Goal: Answer question/provide support: Answer question/provide support

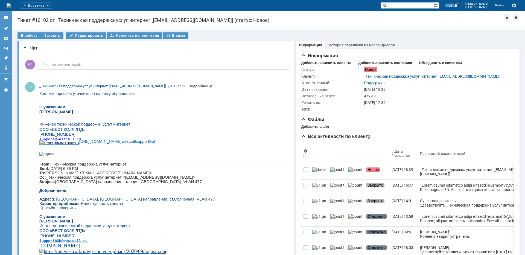
click at [5, 31] on link at bounding box center [6, 28] width 9 height 9
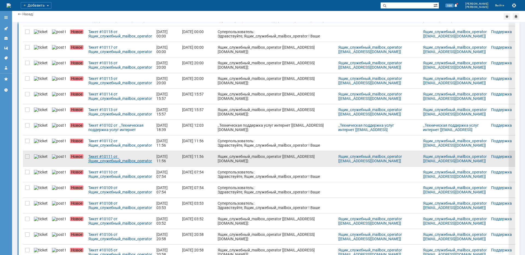
scroll to position [138, 0]
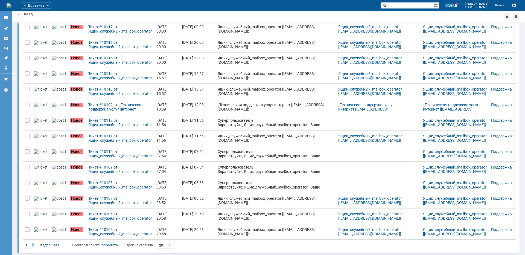
click at [33, 244] on span "2" at bounding box center [33, 245] width 2 height 4
type input "2"
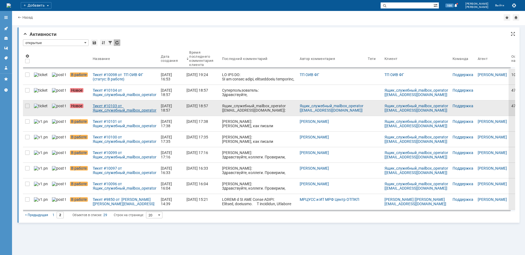
click at [127, 110] on div "Тикет #10103 от Ящик_служебный_mailbox_operator [[EMAIL_ADDRESS][DOMAIN_NAME]] …" at bounding box center [125, 108] width 64 height 9
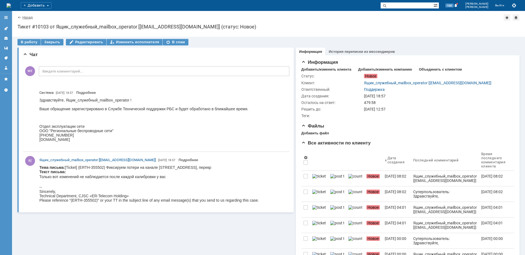
click at [25, 19] on link "Назад" at bounding box center [27, 17] width 10 height 4
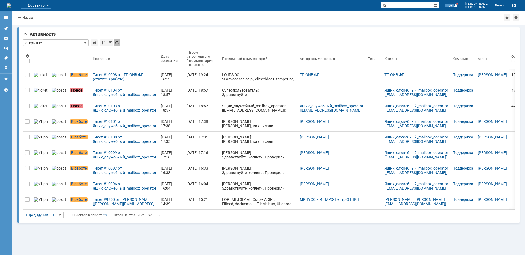
click at [113, 90] on div "Тикет #10104 от Ящик_служебный_mailbox_operator [[EMAIL_ADDRESS][DOMAIN_NAME]] …" at bounding box center [125, 92] width 64 height 9
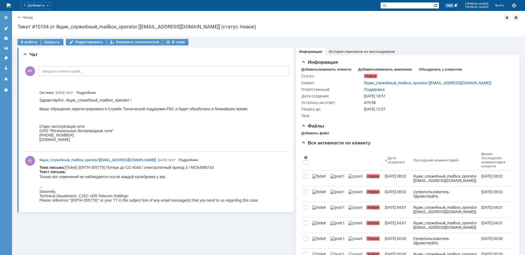
click at [24, 16] on link "Назад" at bounding box center [27, 17] width 10 height 4
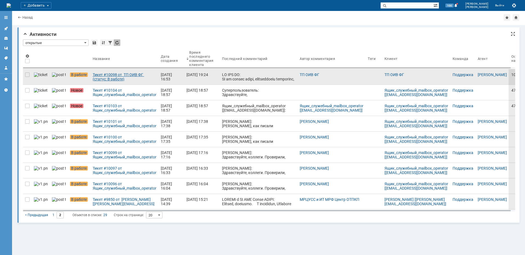
click at [110, 74] on div "Тикет #10098 от ТП ОИВ ФГ (статус: В работе)" at bounding box center [125, 76] width 64 height 9
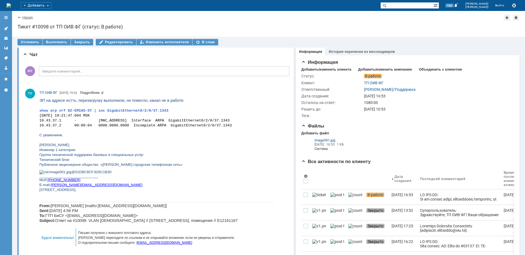
click at [26, 18] on link "Назад" at bounding box center [27, 17] width 10 height 4
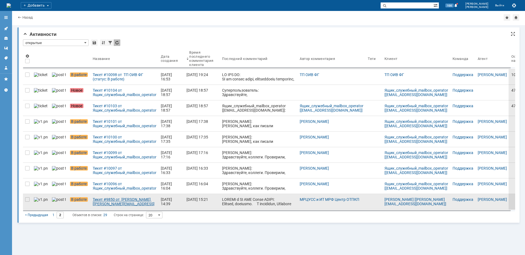
click at [120, 201] on div "Тикет #9850 от [PERSON_NAME] [[PERSON_NAME][EMAIL_ADDRESS][DOMAIN_NAME]] (стату…" at bounding box center [125, 201] width 64 height 9
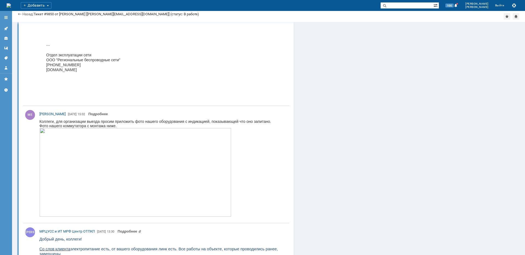
scroll to position [929, 0]
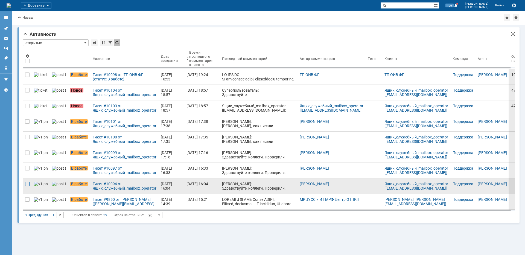
click at [27, 182] on div at bounding box center [27, 184] width 4 height 4
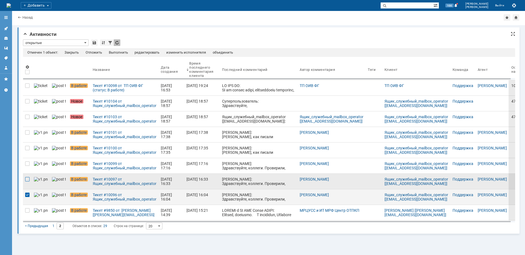
click at [27, 179] on div at bounding box center [27, 179] width 4 height 4
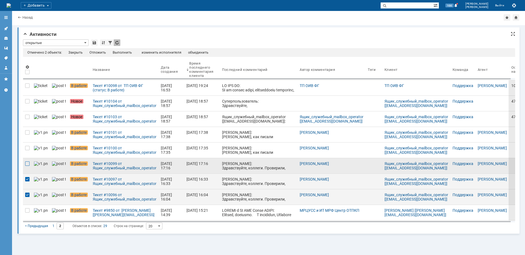
click at [28, 164] on div at bounding box center [27, 163] width 4 height 4
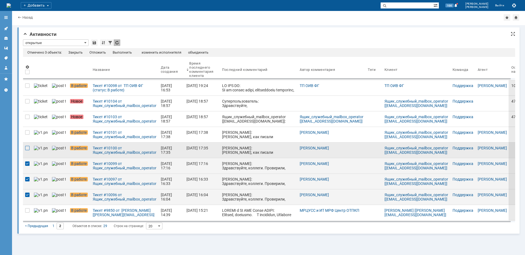
click at [27, 148] on div at bounding box center [27, 148] width 4 height 4
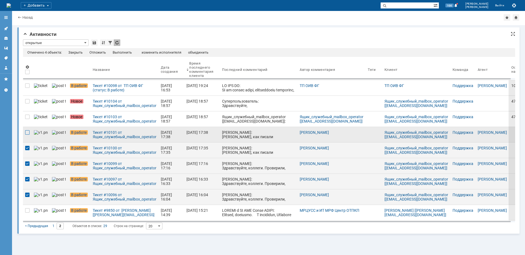
click at [26, 133] on div at bounding box center [27, 132] width 4 height 4
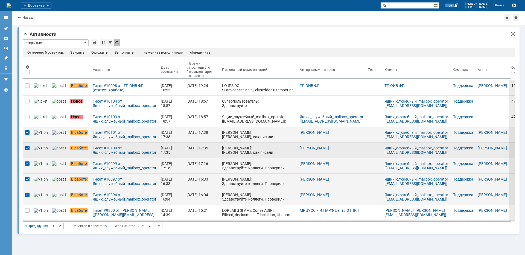
click at [27, 148] on div at bounding box center [27, 148] width 4 height 4
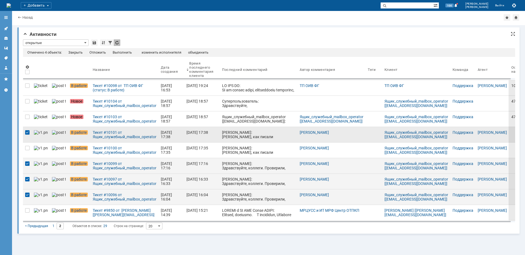
click at [26, 132] on div at bounding box center [27, 132] width 4 height 4
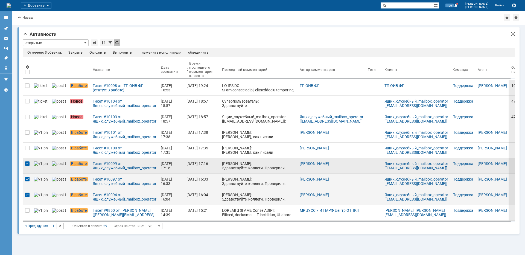
click at [28, 164] on div at bounding box center [27, 163] width 4 height 4
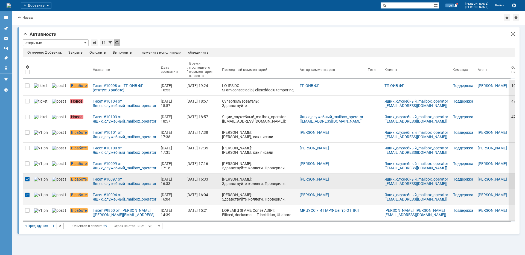
click at [27, 178] on div at bounding box center [27, 179] width 4 height 4
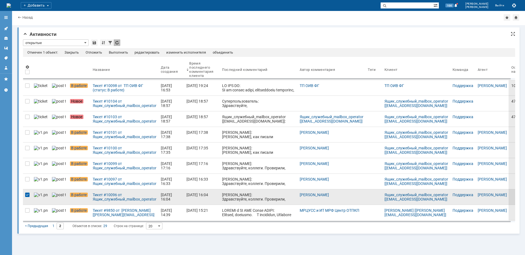
click at [27, 195] on div at bounding box center [27, 194] width 4 height 4
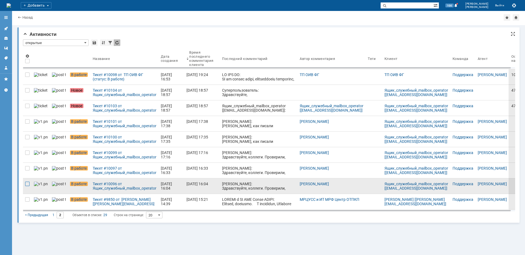
click at [28, 185] on div at bounding box center [27, 184] width 4 height 4
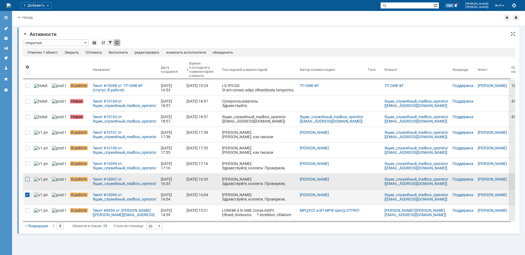
click at [28, 179] on div at bounding box center [27, 179] width 4 height 4
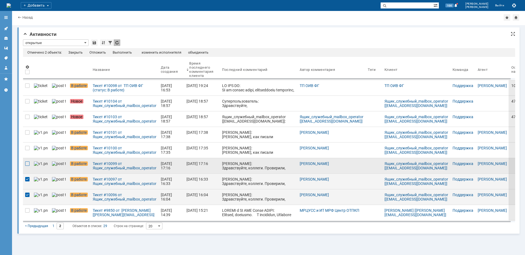
click at [28, 164] on div at bounding box center [27, 163] width 4 height 4
click at [74, 52] on div "Закрыть" at bounding box center [75, 52] width 14 height 4
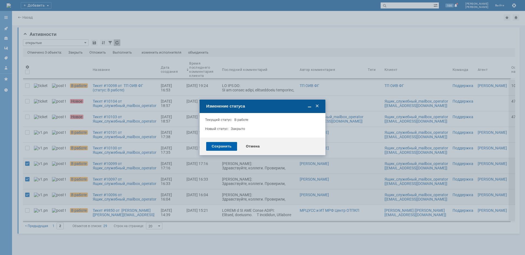
click at [223, 148] on div "Сохранить" at bounding box center [221, 146] width 31 height 9
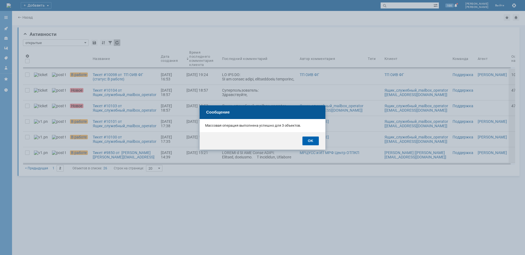
click at [308, 144] on div "OK" at bounding box center [310, 140] width 16 height 9
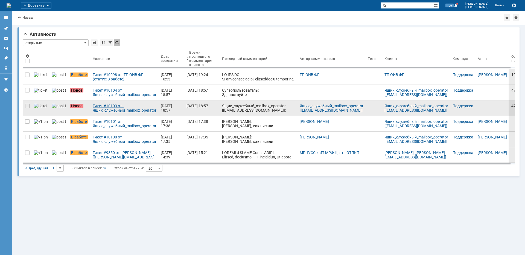
click at [93, 104] on div "Тикет #10103 от Ящик_служебный_mailbox_operator [[EMAIL_ADDRESS][DOMAIN_NAME]] …" at bounding box center [125, 108] width 64 height 9
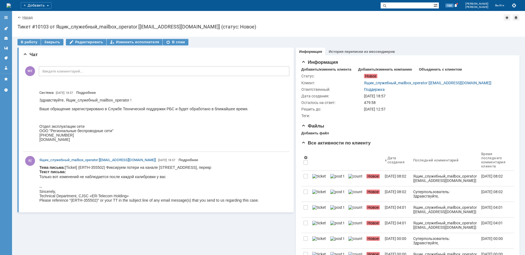
click at [23, 19] on link "Назад" at bounding box center [27, 17] width 10 height 4
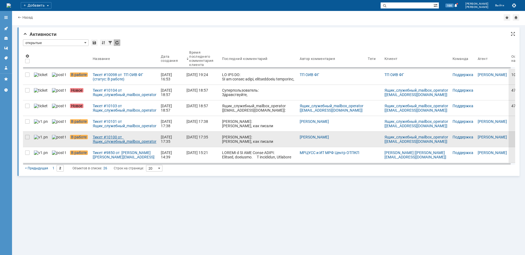
click at [107, 143] on div "Тикет #10100 от Ящик_служебный_mailbox_operator [[EMAIL_ADDRESS][DOMAIN_NAME]] …" at bounding box center [125, 139] width 64 height 9
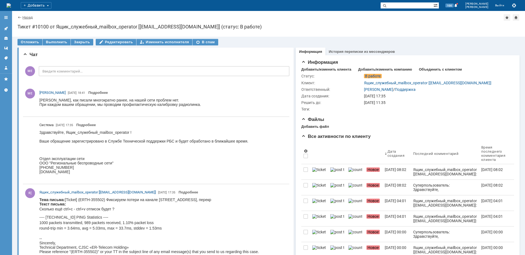
drag, startPoint x: 25, startPoint y: 14, endPoint x: 26, endPoint y: 17, distance: 2.8
click at [25, 16] on div "Назад | Тикет #10100 от Ящик_служебный_mailbox_operator [[EMAIL_ADDRESS][DOMAIN…" at bounding box center [268, 17] width 502 height 7
click at [26, 17] on link "Назад" at bounding box center [27, 17] width 10 height 4
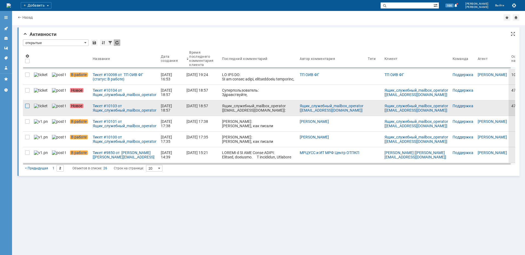
click at [27, 106] on div at bounding box center [27, 106] width 4 height 4
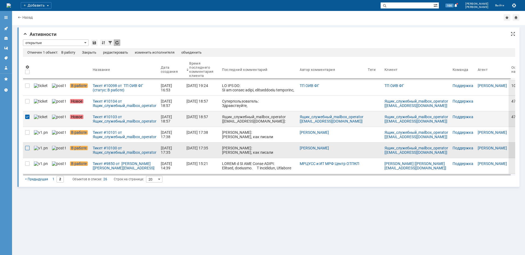
click at [28, 148] on div at bounding box center [27, 148] width 4 height 4
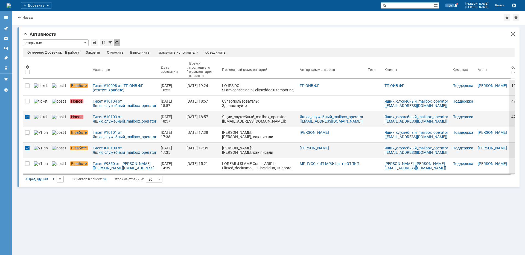
click at [218, 52] on div "объединить" at bounding box center [215, 52] width 20 height 4
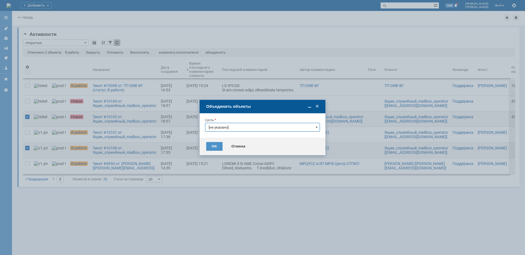
click at [236, 128] on input "[не указано]" at bounding box center [262, 127] width 115 height 9
click at [238, 146] on span "Тикет #10100 от Ящик_служебный_mailbox_operator [[EMAIL_ADDRESS][DOMAIN_NAME]] …" at bounding box center [263, 148] width 108 height 9
type input "Тикет #10100 от Ящик_служебный_mailbox_operator [[EMAIL_ADDRESS][DOMAIN_NAME]] …"
click at [217, 148] on div "OK" at bounding box center [214, 146] width 16 height 9
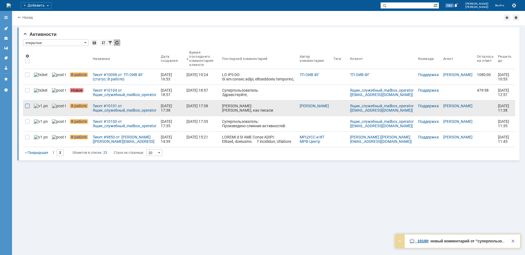
click at [25, 105] on div at bounding box center [27, 106] width 4 height 4
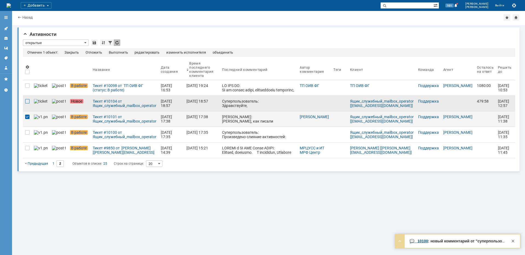
click at [27, 101] on div at bounding box center [27, 101] width 4 height 4
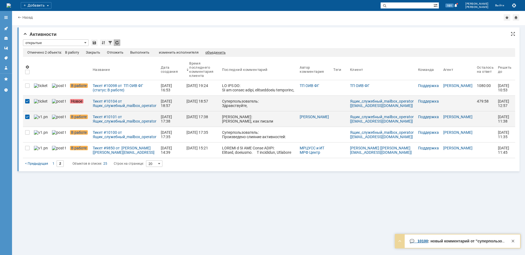
click at [217, 50] on div "объединить" at bounding box center [215, 52] width 20 height 4
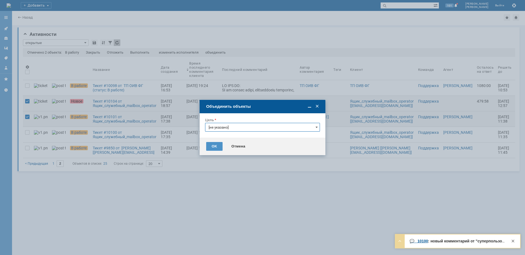
click at [232, 130] on input "[не указано]" at bounding box center [262, 127] width 115 height 9
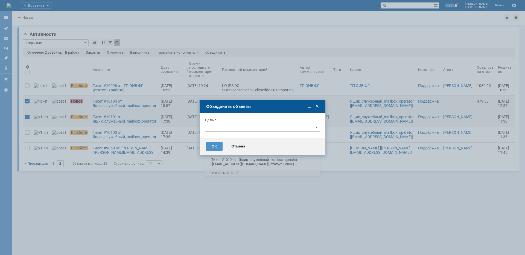
click at [252, 149] on span "Тикет #10101 от Ящик_служебный_mailbox_operator [[EMAIL_ADDRESS][DOMAIN_NAME]] …" at bounding box center [263, 148] width 108 height 9
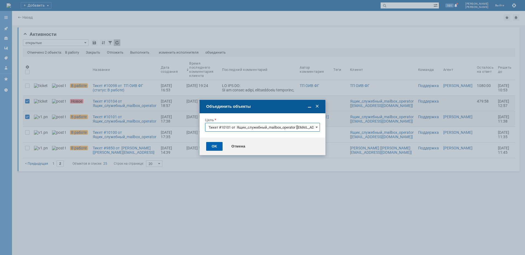
type input "Тикет #10101 от Ящик_служебный_mailbox_operator [[EMAIL_ADDRESS][DOMAIN_NAME]] …"
click at [215, 147] on div "OK" at bounding box center [214, 146] width 16 height 9
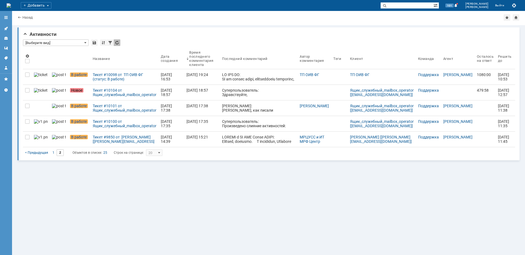
type input "открытые"
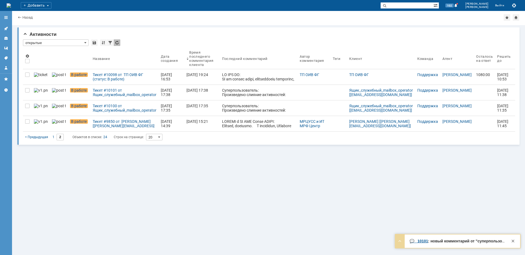
click at [52, 137] on div "1" at bounding box center [53, 137] width 6 height 7
type input "1"
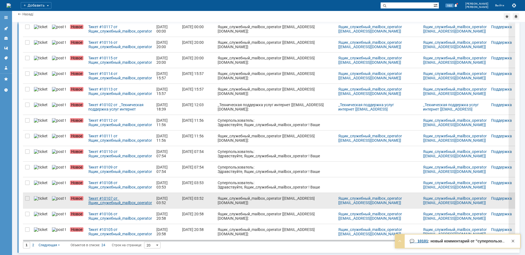
scroll to position [138, 0]
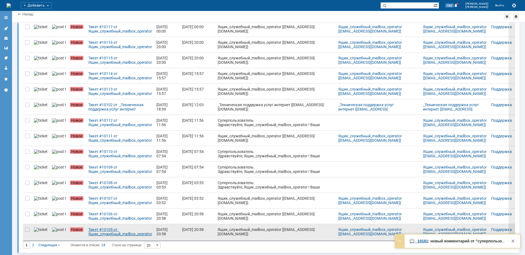
click at [119, 232] on div "Тикет #10105 от Ящик_служебный_mailbox_operator [[EMAIL_ADDRESS][DOMAIN_NAME]] …" at bounding box center [120, 231] width 64 height 9
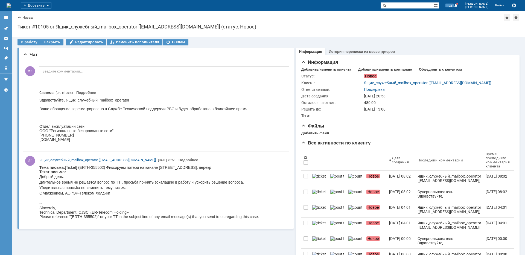
click at [23, 16] on link "Назад" at bounding box center [27, 17] width 10 height 4
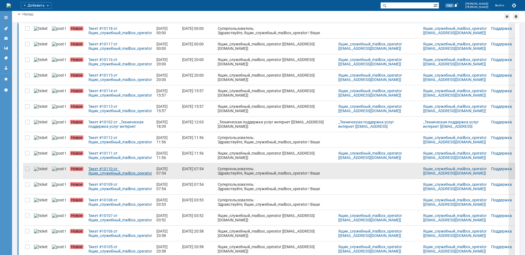
scroll to position [138, 0]
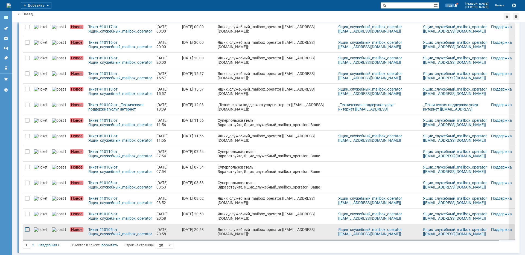
click at [28, 229] on div at bounding box center [27, 229] width 4 height 4
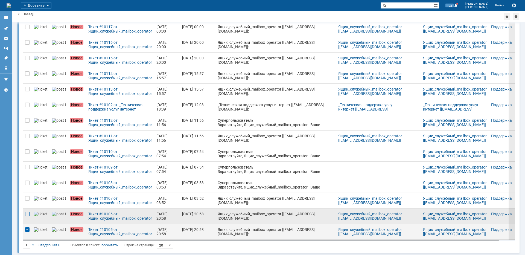
click at [27, 215] on div at bounding box center [27, 214] width 4 height 4
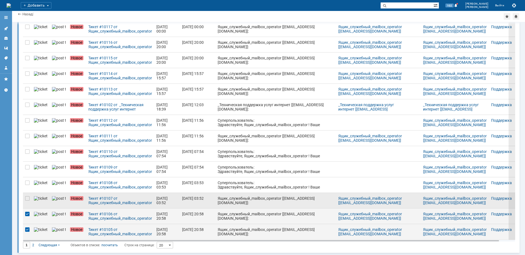
click at [28, 201] on div at bounding box center [27, 200] width 9 height 15
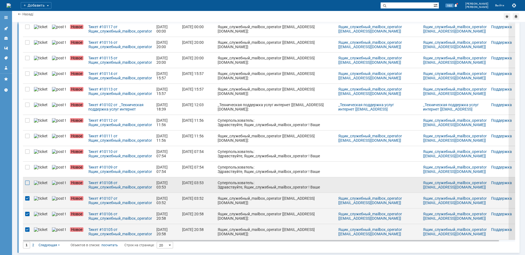
click at [28, 181] on div at bounding box center [27, 182] width 4 height 4
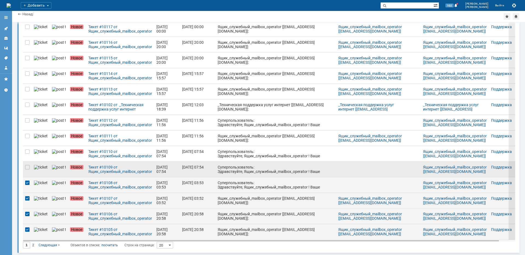
click at [28, 169] on div at bounding box center [27, 169] width 9 height 15
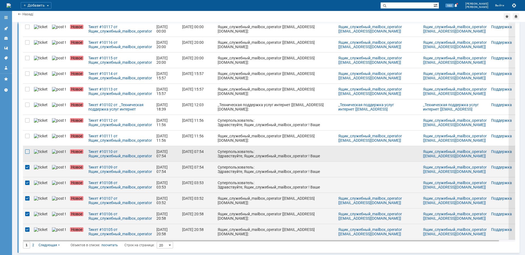
click at [29, 150] on div at bounding box center [27, 151] width 4 height 4
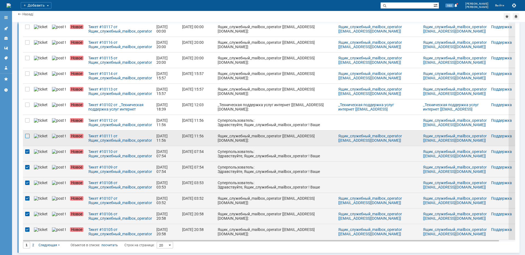
click at [28, 136] on div at bounding box center [27, 136] width 4 height 4
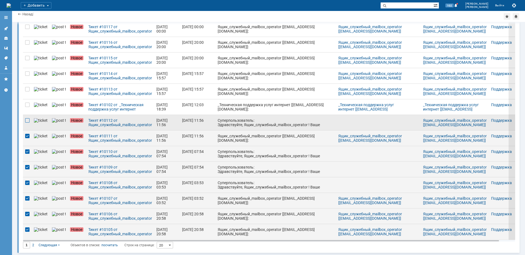
click at [26, 121] on div at bounding box center [27, 120] width 4 height 4
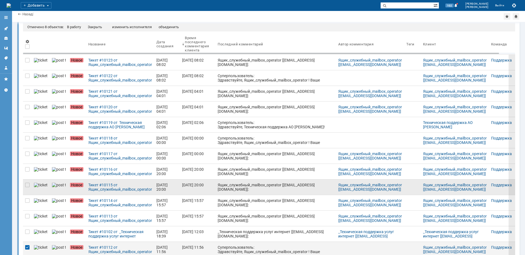
scroll to position [12, 0]
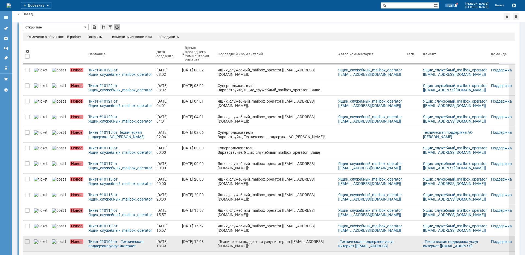
click at [30, 242] on div at bounding box center [27, 243] width 9 height 15
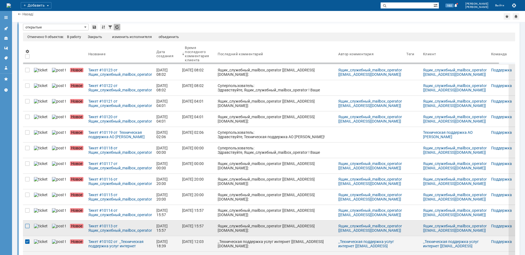
click at [29, 228] on div at bounding box center [27, 226] width 4 height 4
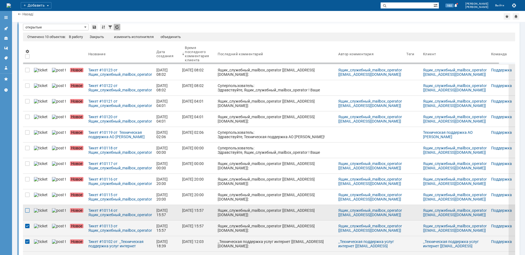
click at [29, 209] on div at bounding box center [27, 210] width 4 height 4
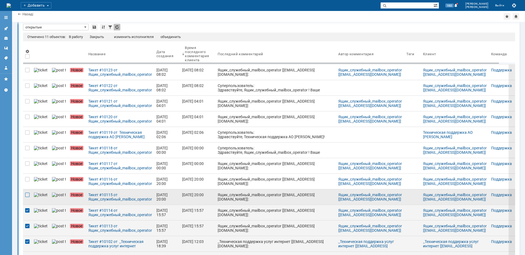
click at [28, 194] on div at bounding box center [27, 194] width 4 height 4
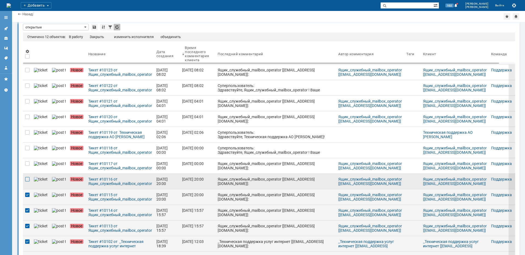
click at [28, 179] on div at bounding box center [27, 179] width 4 height 4
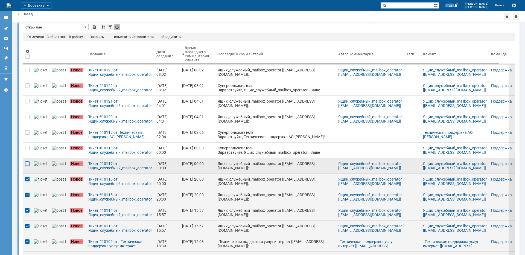
click at [28, 164] on div at bounding box center [27, 163] width 4 height 4
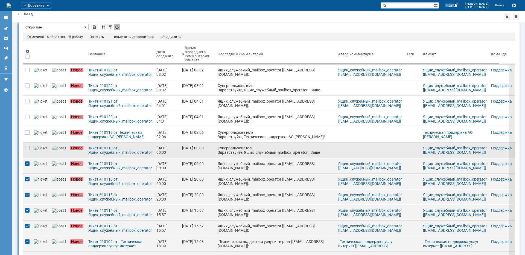
click at [25, 148] on div at bounding box center [27, 149] width 9 height 15
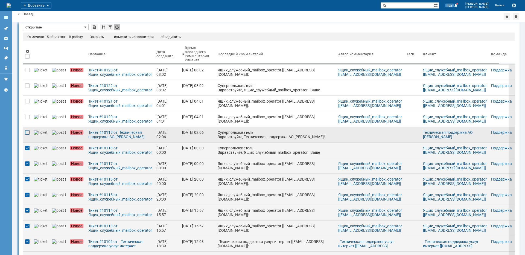
click at [26, 131] on div at bounding box center [27, 132] width 4 height 4
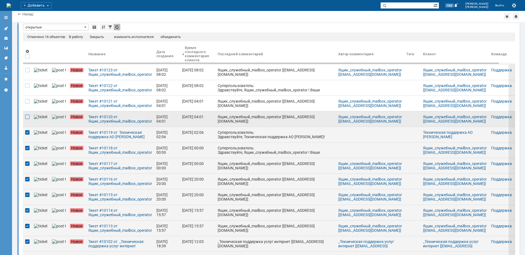
click at [26, 115] on div at bounding box center [27, 117] width 4 height 4
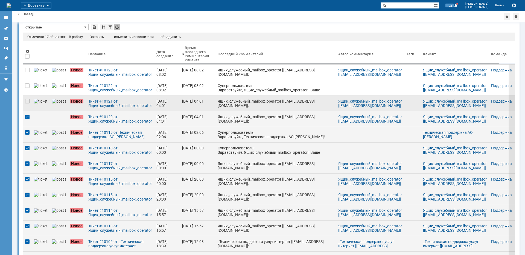
click at [27, 105] on div at bounding box center [27, 103] width 9 height 15
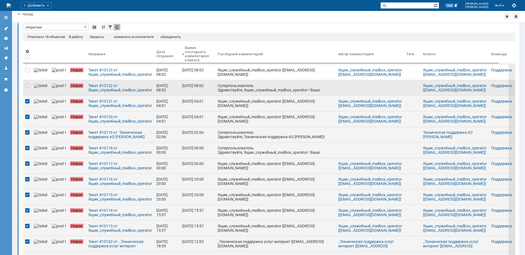
click at [27, 88] on div at bounding box center [27, 87] width 9 height 15
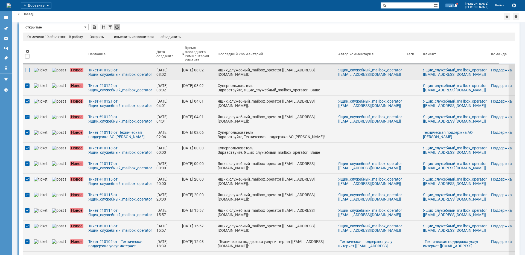
click at [27, 70] on div at bounding box center [27, 70] width 4 height 4
click at [99, 35] on div "Закрыть" at bounding box center [97, 37] width 14 height 4
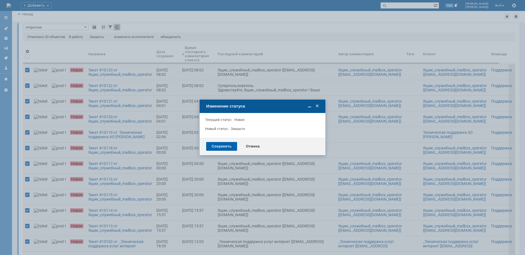
click at [217, 144] on div "Сохранить" at bounding box center [221, 146] width 31 height 9
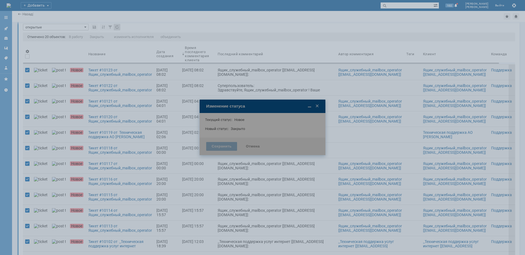
scroll to position [0, 0]
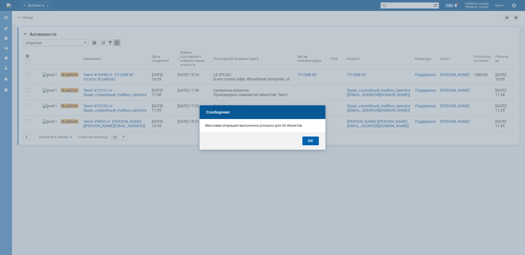
click at [310, 141] on div "OK" at bounding box center [310, 140] width 16 height 9
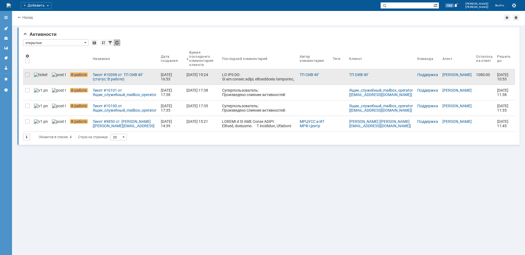
click at [273, 76] on div at bounding box center [258, 168] width 73 height 192
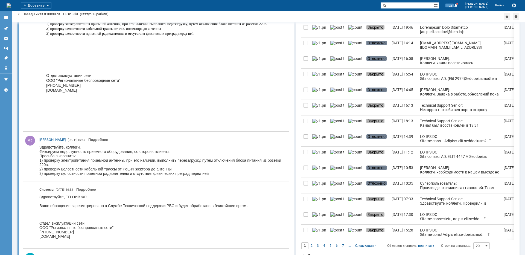
scroll to position [328, 0]
